Goal: Navigation & Orientation: Understand site structure

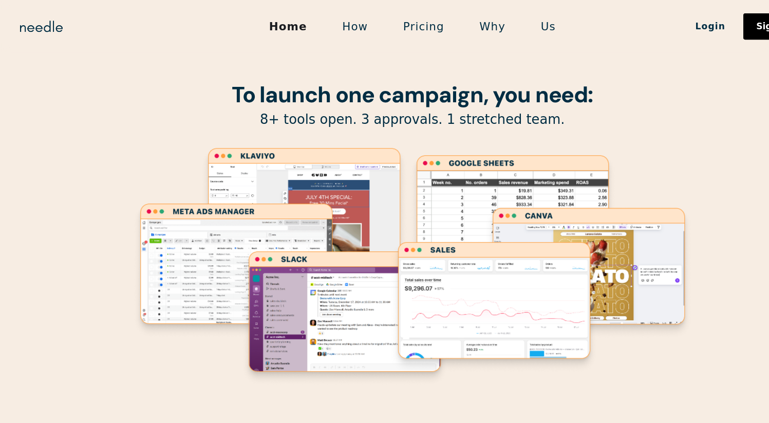
click at [384, 21] on link "Pricing" at bounding box center [395, 25] width 71 height 22
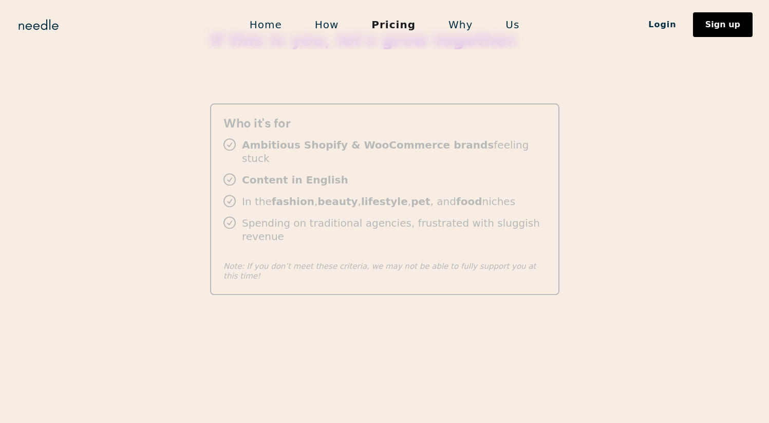
scroll to position [1856, 0]
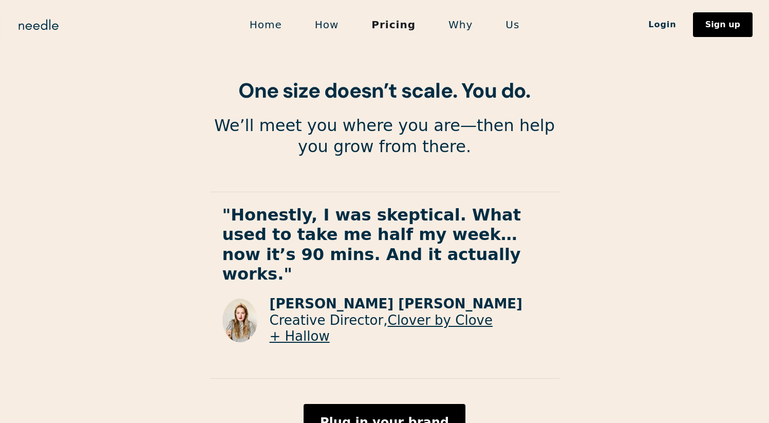
click at [458, 31] on link "Why" at bounding box center [460, 25] width 57 height 22
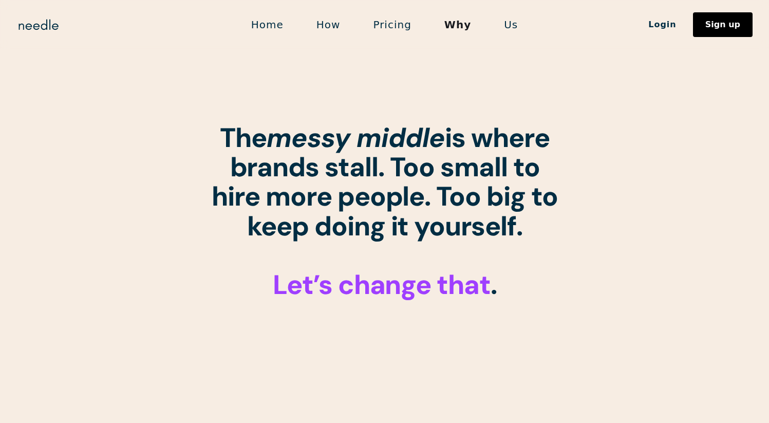
click at [502, 31] on link "Us" at bounding box center [511, 25] width 47 height 22
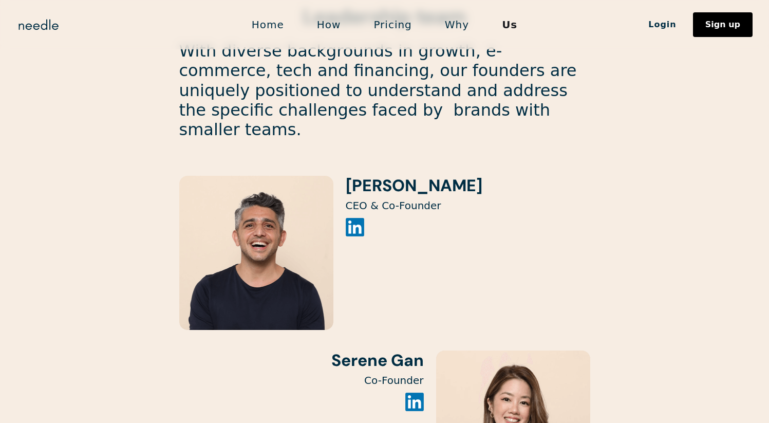
scroll to position [1012, 0]
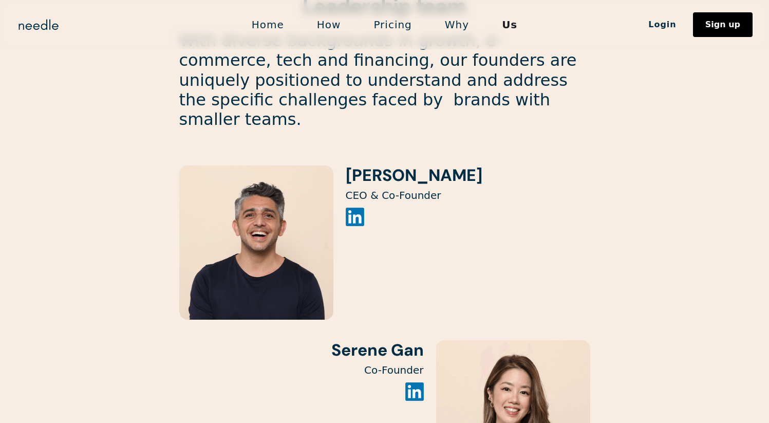
click at [371, 165] on h3 "Kiyan Foroughi" at bounding box center [414, 175] width 137 height 20
click at [353, 208] on img at bounding box center [355, 217] width 18 height 18
